Goal: Task Accomplishment & Management: Use online tool/utility

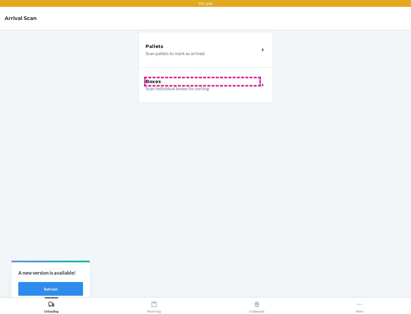
click at [202, 82] on div "Boxes" at bounding box center [203, 81] width 114 height 7
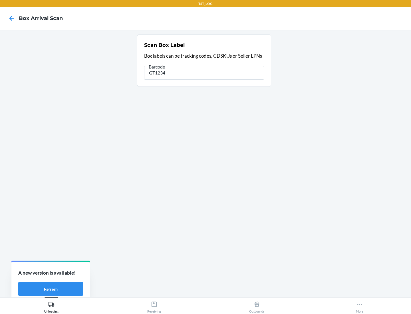
type input "GT1234"
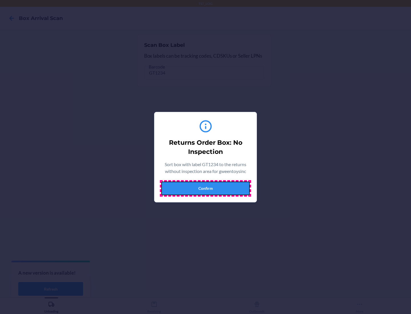
click at [205, 188] on button "Confirm" at bounding box center [205, 188] width 88 height 14
